Goal: Task Accomplishment & Management: Manage account settings

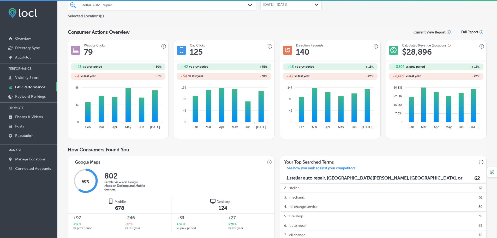
scroll to position [10, 0]
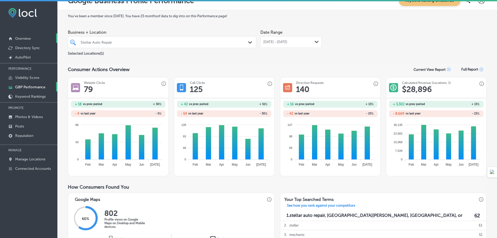
click at [26, 40] on p "Overview" at bounding box center [23, 38] width 16 height 4
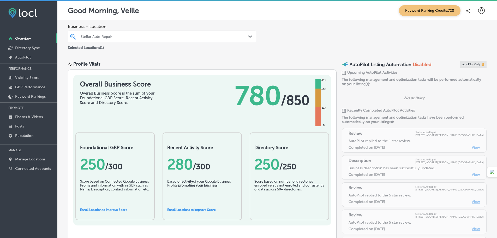
scroll to position [52, 0]
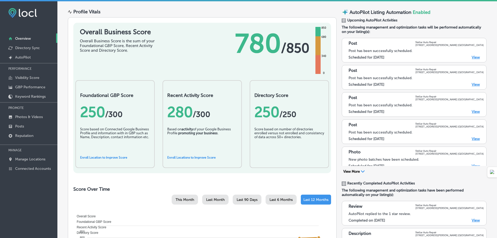
click at [118, 157] on link "Enroll Location to Improve Score" at bounding box center [103, 158] width 47 height 4
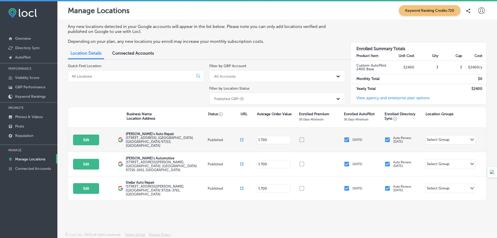
scroll to position [1, 0]
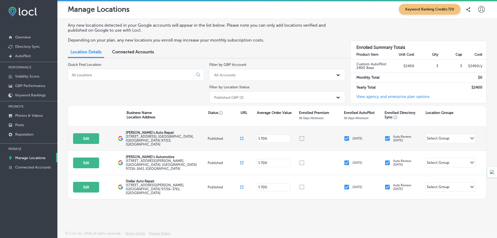
click at [303, 135] on div at bounding box center [321, 138] width 45 height 6
click at [303, 136] on div at bounding box center [321, 138] width 45 height 6
click at [464, 136] on div "Select Group Path Created with Sketch." at bounding box center [451, 138] width 50 height 9
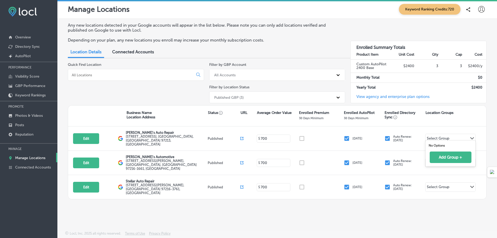
click at [373, 233] on div "Locl, Inc. 2025 all rights reserved. Terms of Use Privacy Policy" at bounding box center [277, 234] width 440 height 7
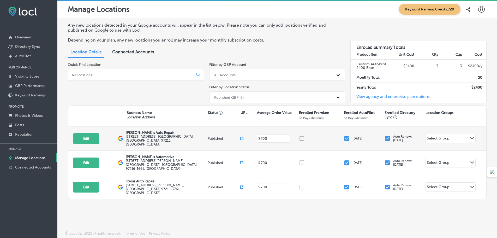
click at [386, 136] on input "checkbox" at bounding box center [387, 138] width 6 height 6
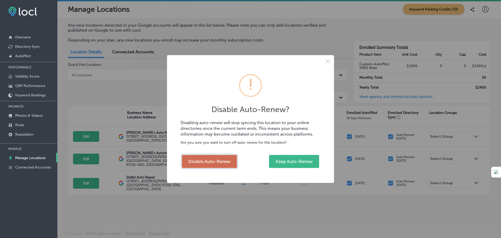
click at [220, 160] on button "Disable Auto-Renew" at bounding box center [209, 161] width 55 height 13
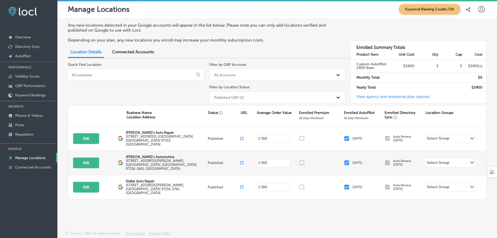
checkbox input "false"
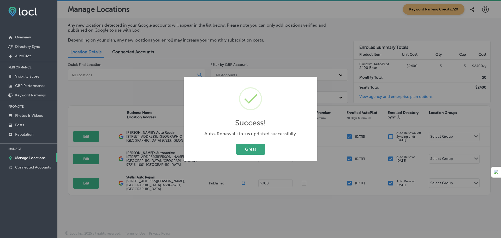
click at [252, 149] on button "Great" at bounding box center [250, 149] width 29 height 11
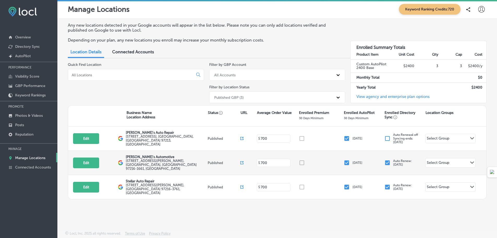
click at [387, 159] on input "checkbox" at bounding box center [387, 162] width 6 height 6
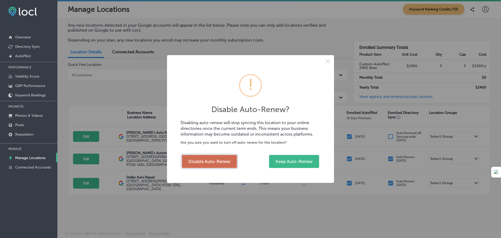
click at [218, 160] on button "Disable Auto-Renew" at bounding box center [209, 161] width 55 height 13
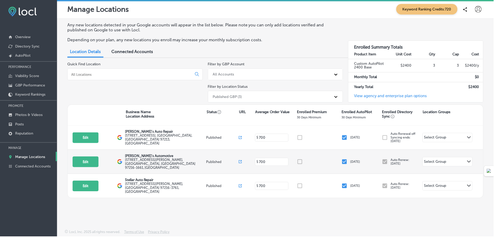
checkbox input "false"
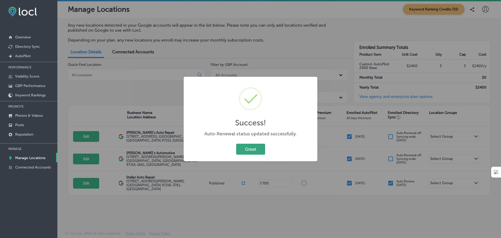
click at [246, 149] on button "Great" at bounding box center [250, 149] width 29 height 11
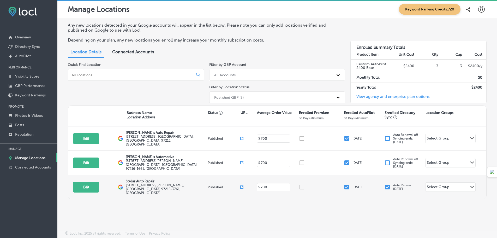
click at [388, 184] on input "checkbox" at bounding box center [387, 187] width 6 height 6
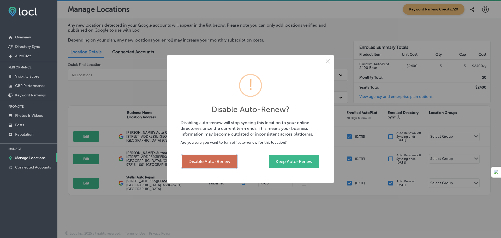
click at [205, 160] on button "Disable Auto-Renew" at bounding box center [209, 161] width 55 height 13
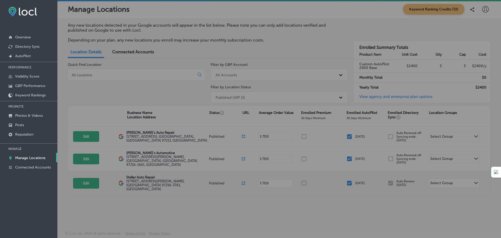
checkbox input "false"
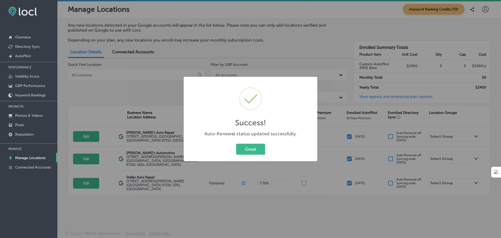
click at [367, 200] on div "Success! × Auto-Renewal status updated successfully. Great Cancel" at bounding box center [250, 119] width 501 height 238
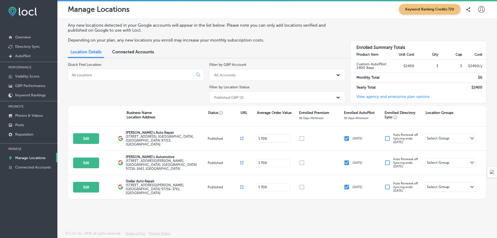
click at [428, 96] on link "View agency and enterprise plan options" at bounding box center [390, 98] width 79 height 9
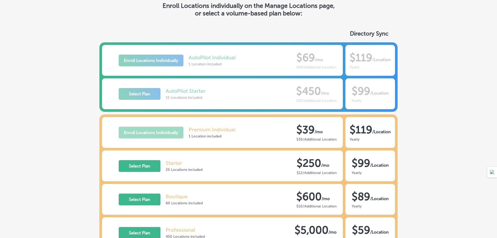
scroll to position [42, 0]
